Goal: Book appointment/travel/reservation

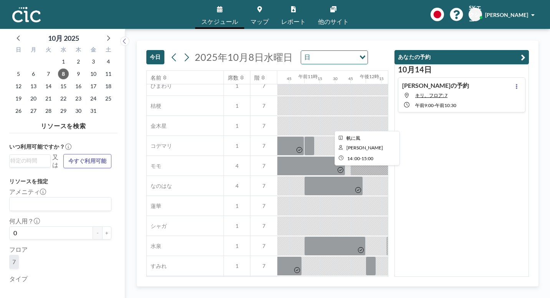
scroll to position [269, 650]
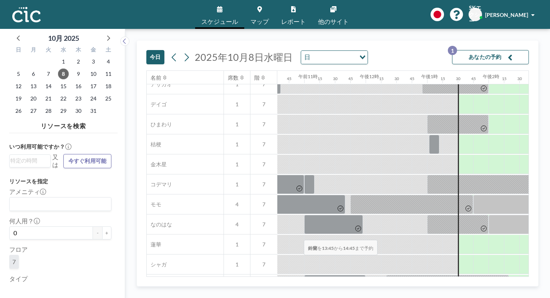
drag, startPoint x: 266, startPoint y: 220, endPoint x: 301, endPoint y: 221, distance: 35.4
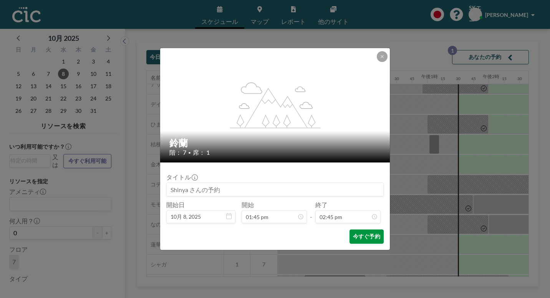
click at [350, 229] on button "今すぐ予約" at bounding box center [367, 236] width 34 height 14
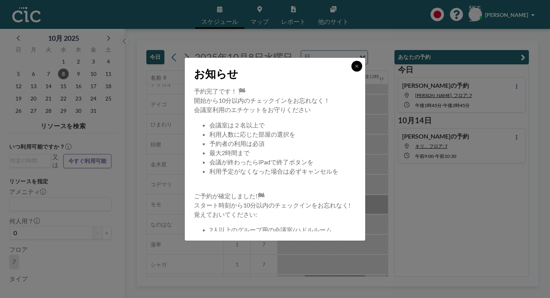
click at [355, 68] on icon at bounding box center [357, 66] width 5 height 5
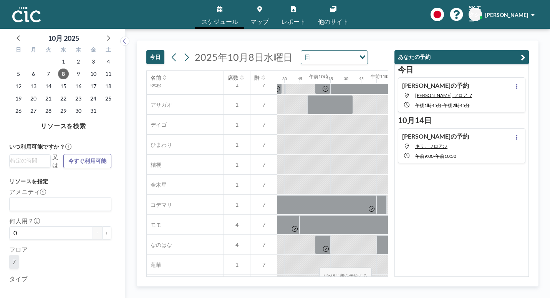
scroll to position [258, 577]
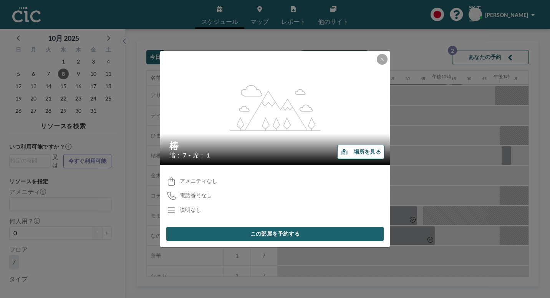
click at [354, 151] on font "場所を見る" at bounding box center [367, 151] width 27 height 7
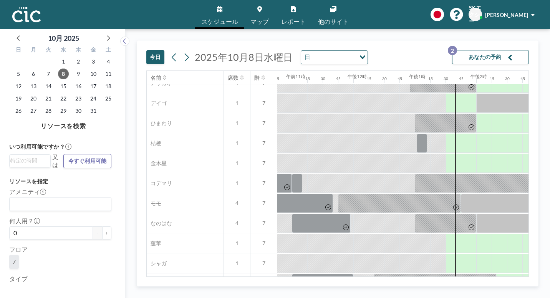
scroll to position [271, 662]
